Goal: Understand process/instructions: Learn about a topic

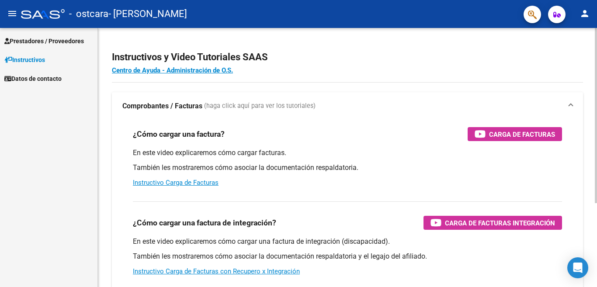
click at [597, 66] on div at bounding box center [596, 115] width 2 height 175
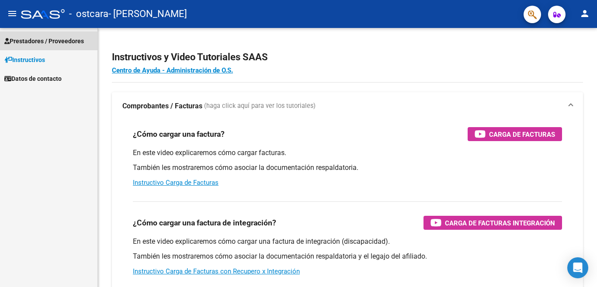
click at [56, 39] on span "Prestadores / Proveedores" at bounding box center [44, 41] width 80 height 10
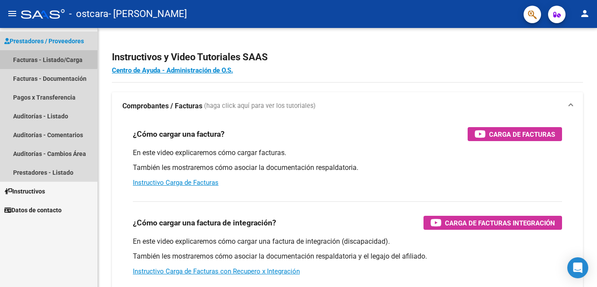
click at [48, 57] on link "Facturas - Listado/Carga" at bounding box center [49, 59] width 98 height 19
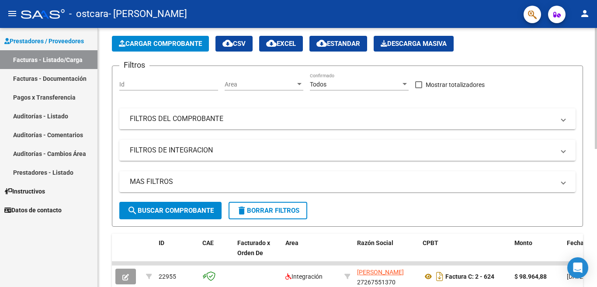
scroll to position [39, 0]
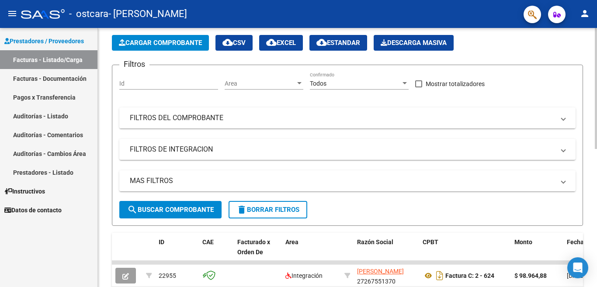
click at [597, 149] on div at bounding box center [596, 88] width 2 height 121
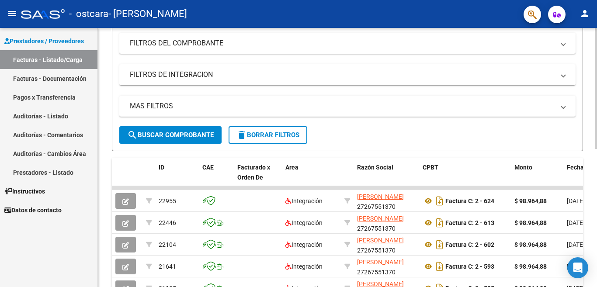
scroll to position [123, 0]
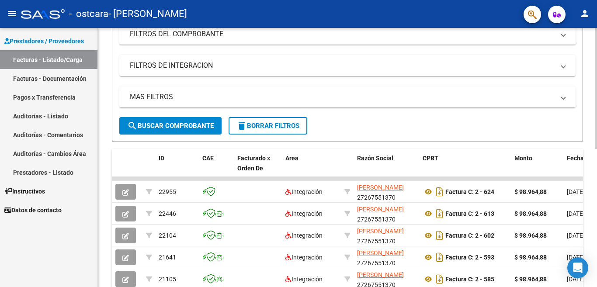
click at [597, 149] on div at bounding box center [596, 88] width 2 height 121
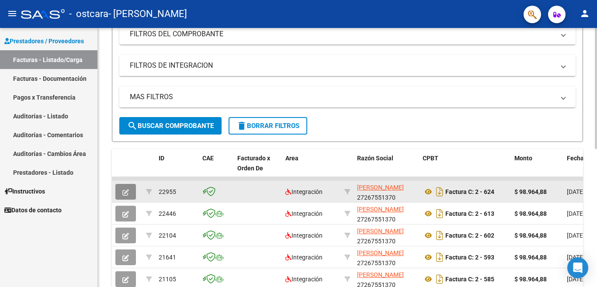
click at [126, 191] on icon "button" at bounding box center [125, 192] width 7 height 7
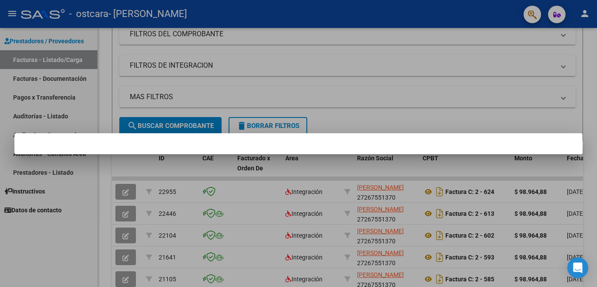
click at [56, 251] on div at bounding box center [298, 143] width 597 height 287
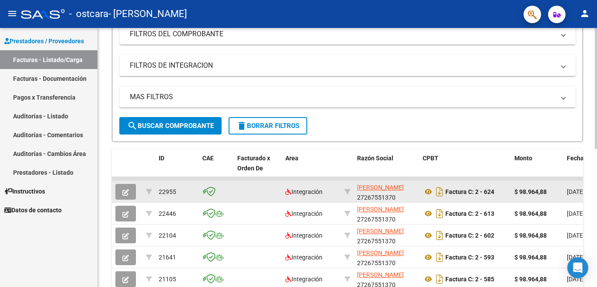
click at [126, 189] on icon "button" at bounding box center [125, 192] width 7 height 7
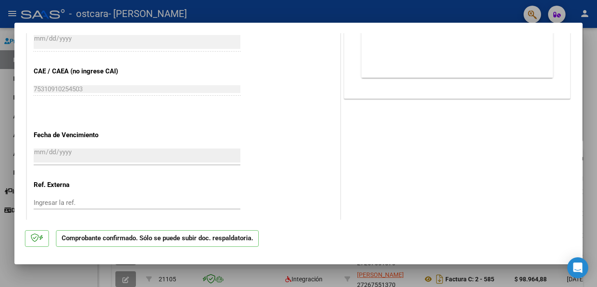
scroll to position [499, 0]
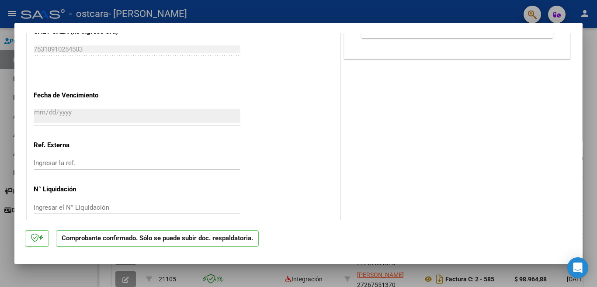
click at [593, 84] on div at bounding box center [298, 143] width 597 height 287
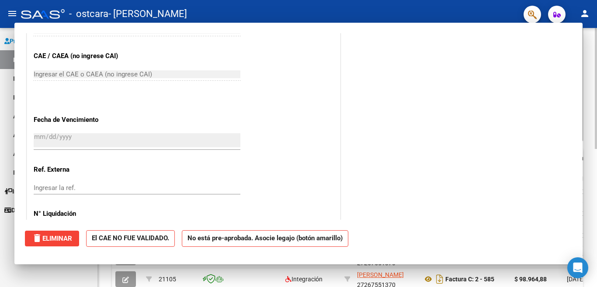
click at [593, 80] on div "Video tutorial PRESTADORES -> Listado de CPBTs Emitidos por Prestadores / Prove…" at bounding box center [347, 179] width 499 height 548
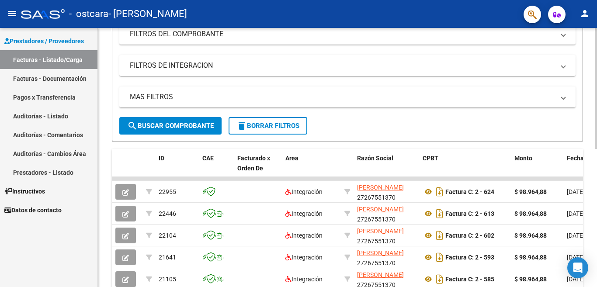
click at [588, 55] on div "Video tutorial PRESTADORES -> Listado de CPBTs Emitidos por Prestadores / Prove…" at bounding box center [349, 179] width 502 height 548
